Goal: Find specific page/section: Find specific page/section

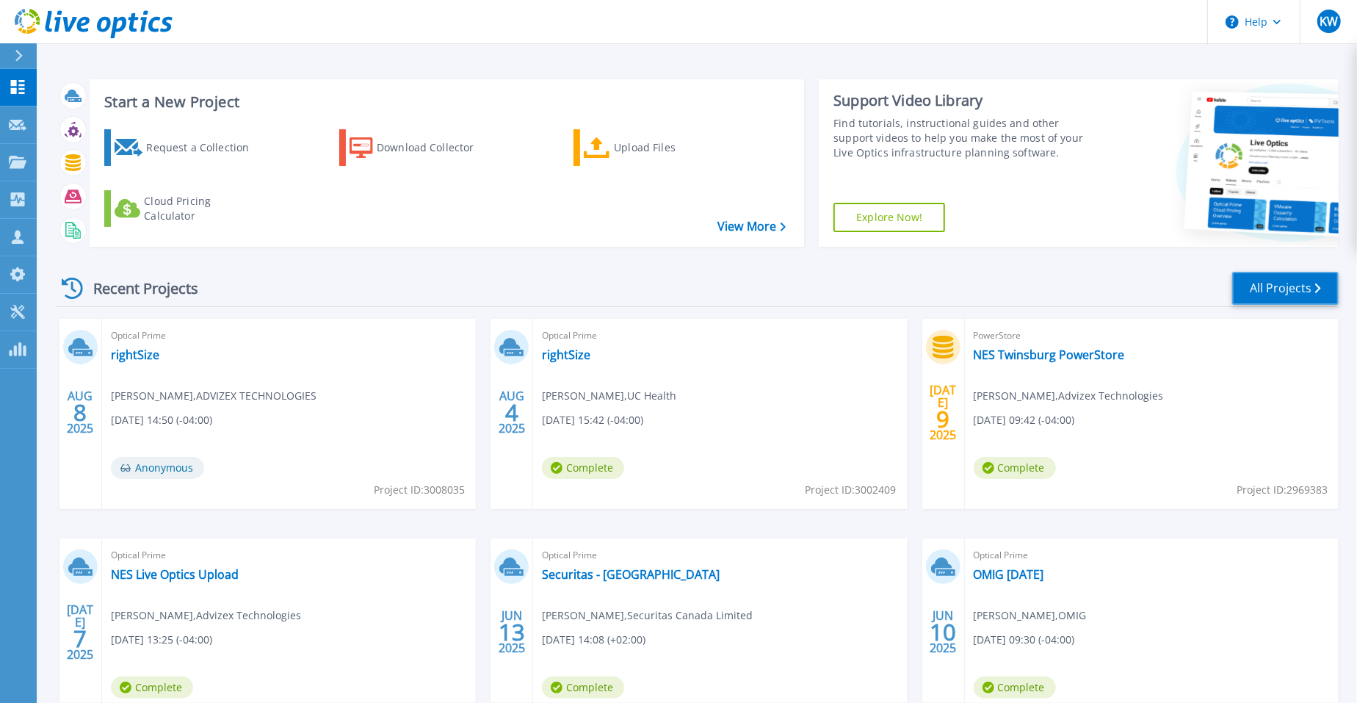
click at [1252, 303] on link "All Projects" at bounding box center [1285, 288] width 106 height 33
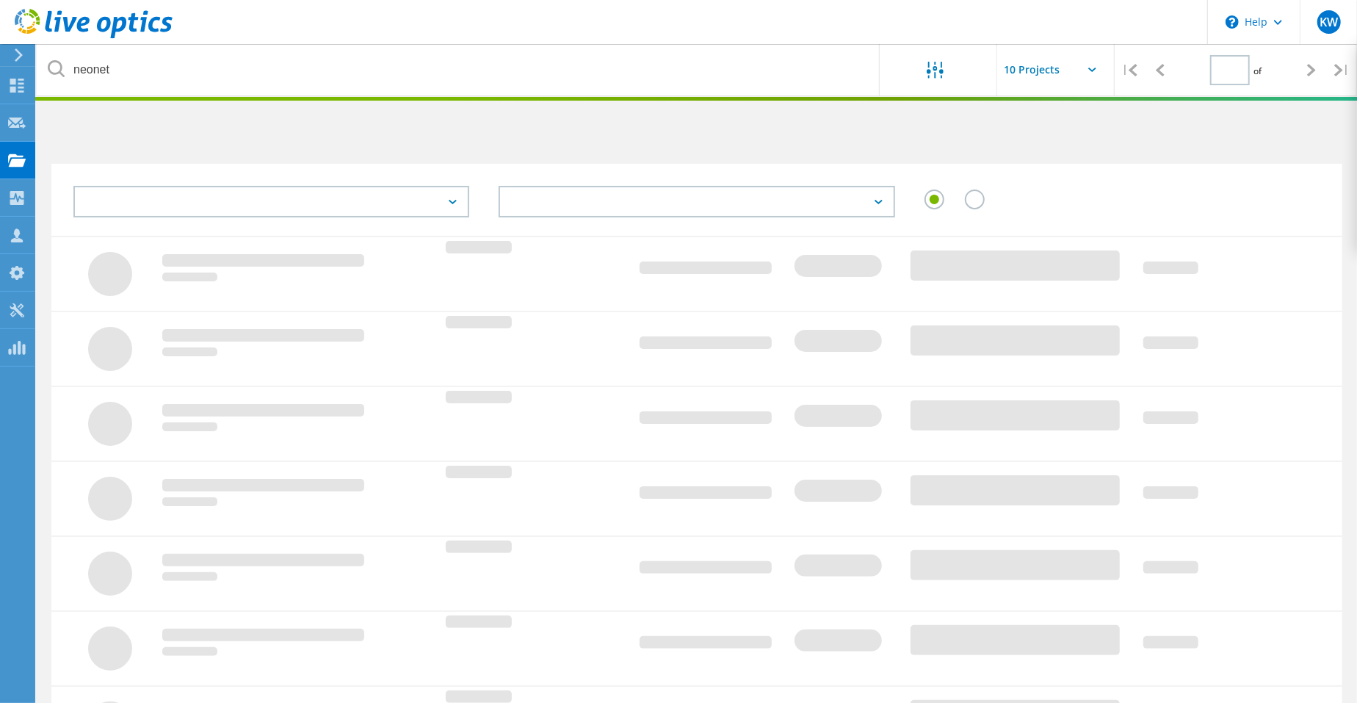
type input "1"
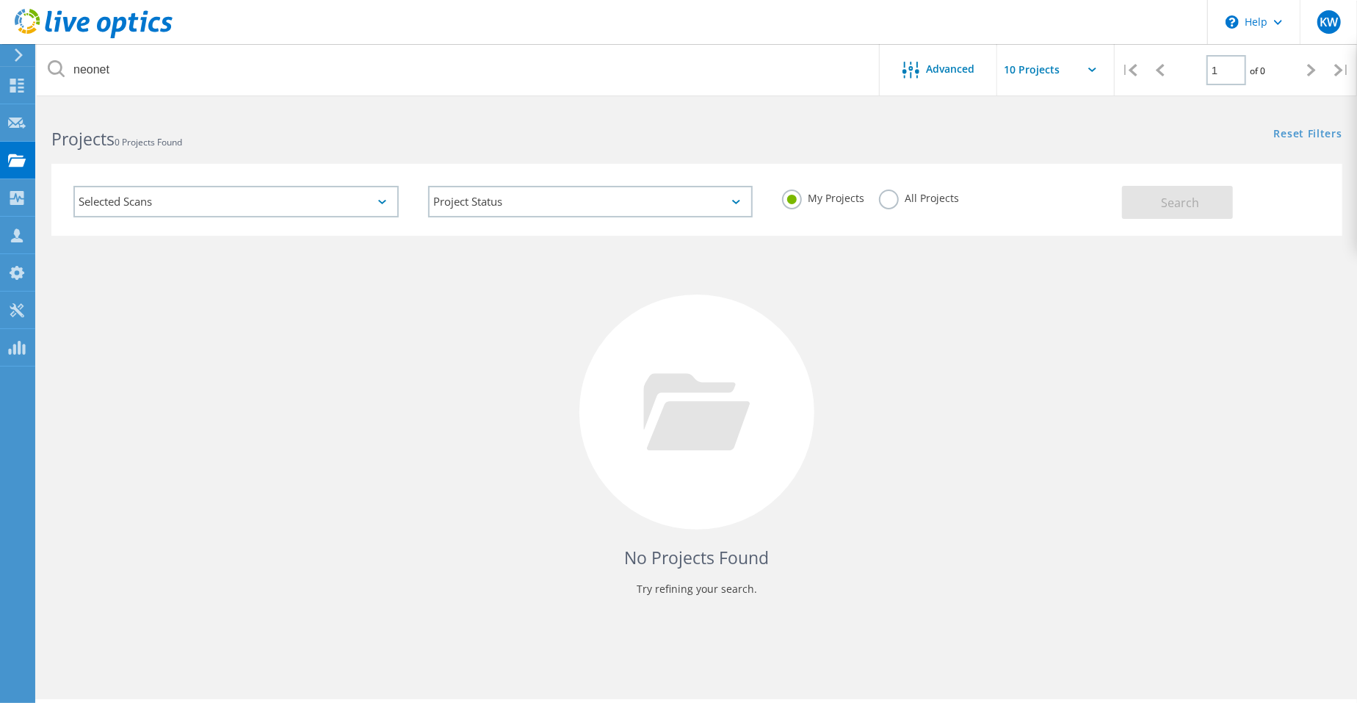
click at [891, 200] on label "All Projects" at bounding box center [919, 196] width 80 height 14
click at [0, 0] on input "All Projects" at bounding box center [0, 0] width 0 height 0
click at [1199, 200] on span "Search" at bounding box center [1181, 203] width 38 height 16
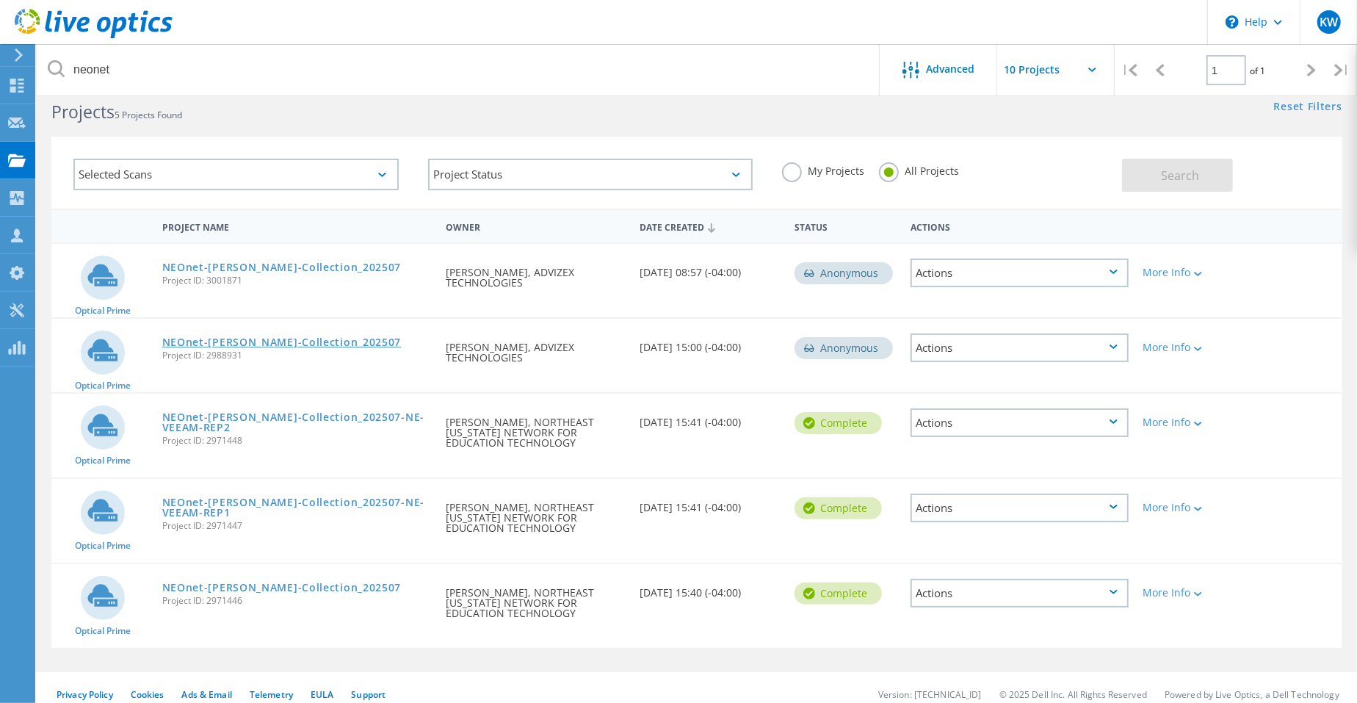
scroll to position [40, 0]
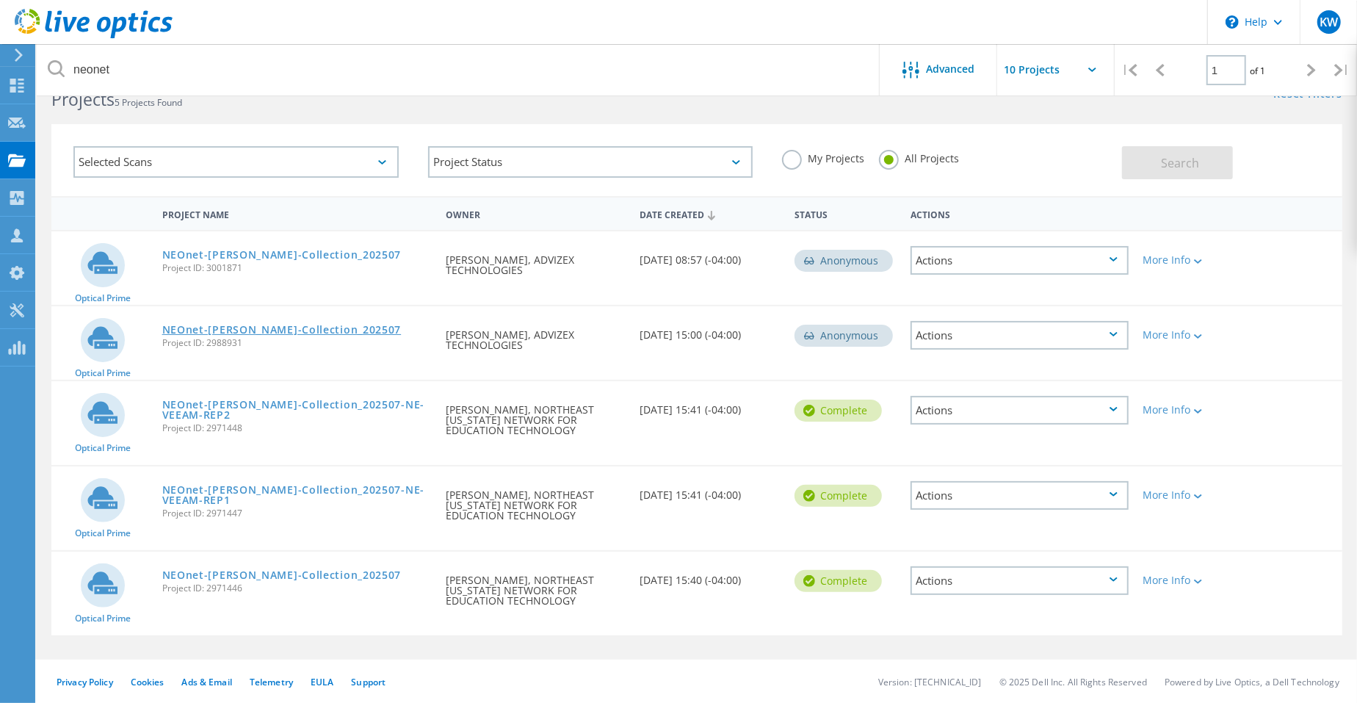
click at [282, 325] on link "NEOnet-[PERSON_NAME]-Collection_202507" at bounding box center [281, 330] width 239 height 10
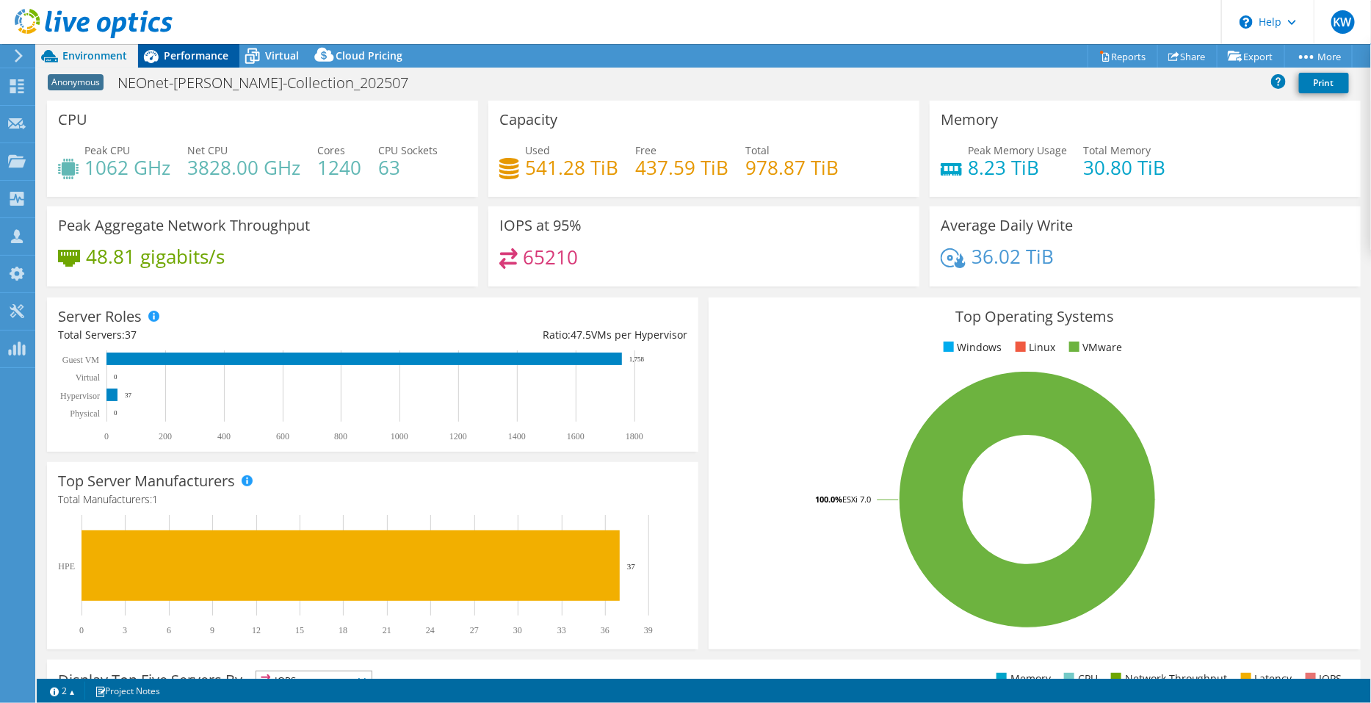
select select "USD"
click at [212, 59] on span "Performance" at bounding box center [196, 55] width 65 height 14
